Goal: Transaction & Acquisition: Purchase product/service

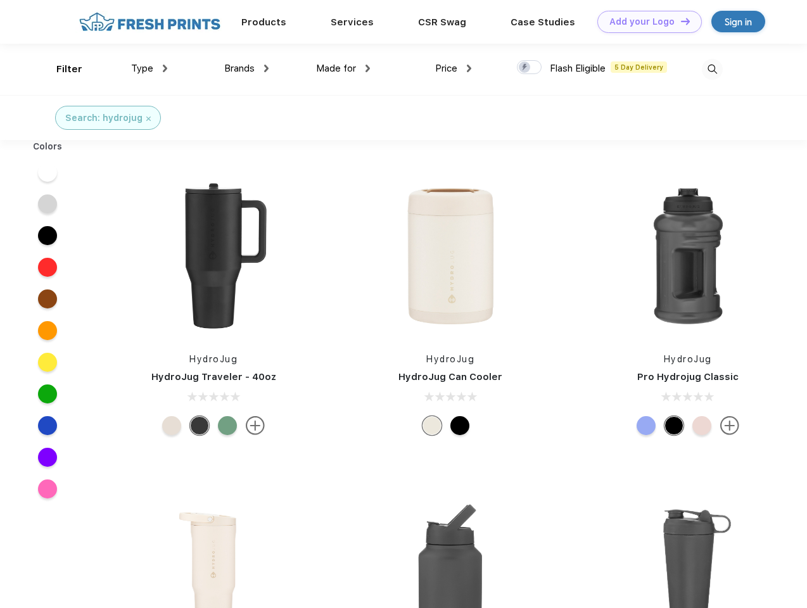
click at [645, 22] on link "Add your Logo Design Tool" at bounding box center [649, 22] width 105 height 22
click at [0, 0] on div "Design Tool" at bounding box center [0, 0] width 0 height 0
click at [680, 21] on link "Add your Logo Design Tool" at bounding box center [649, 22] width 105 height 22
click at [61, 69] on div "Filter" at bounding box center [69, 69] width 26 height 15
click at [150, 68] on span "Type" at bounding box center [142, 68] width 22 height 11
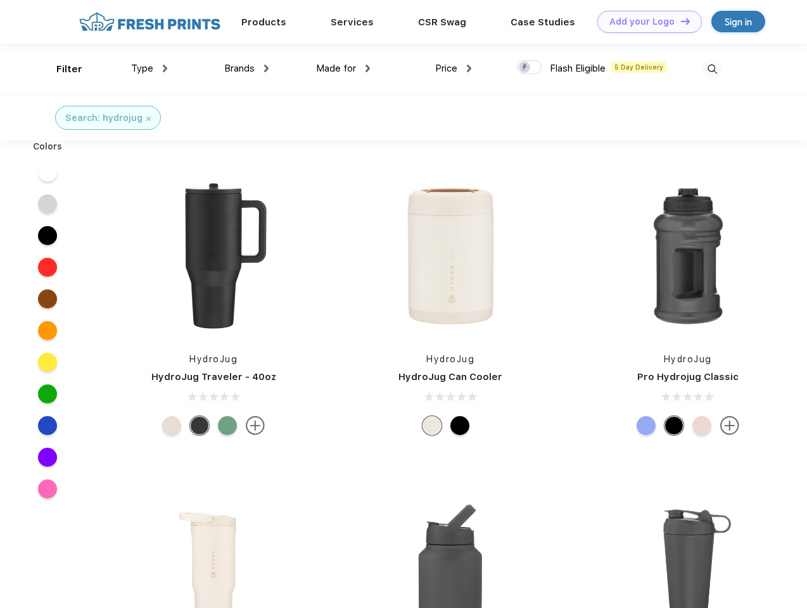
click at [246, 68] on span "Brands" at bounding box center [239, 68] width 30 height 11
click at [343, 68] on span "Made for" at bounding box center [336, 68] width 40 height 11
click at [454, 68] on span "Price" at bounding box center [446, 68] width 22 height 11
click at [530, 68] on div at bounding box center [529, 67] width 25 height 14
click at [525, 68] on input "checkbox" at bounding box center [521, 64] width 8 height 8
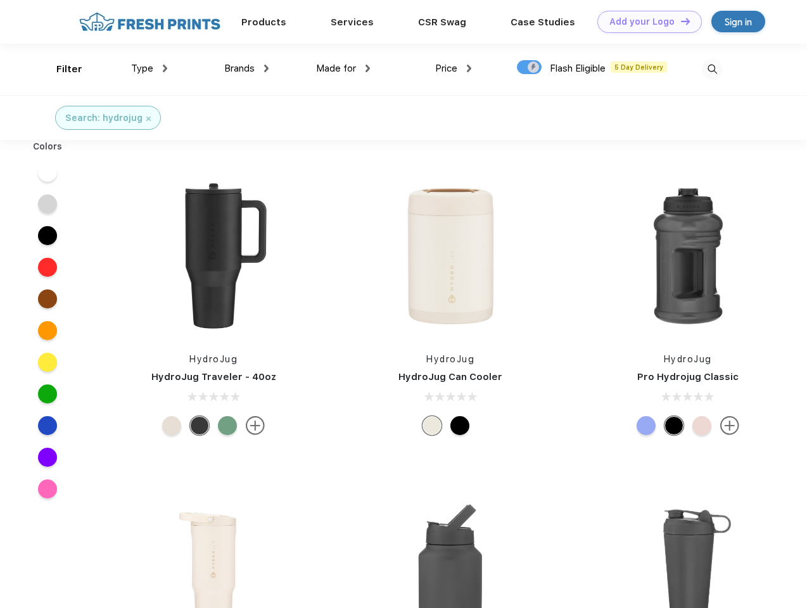
click at [712, 69] on img at bounding box center [712, 69] width 21 height 21
